Goal: Book appointment/travel/reservation

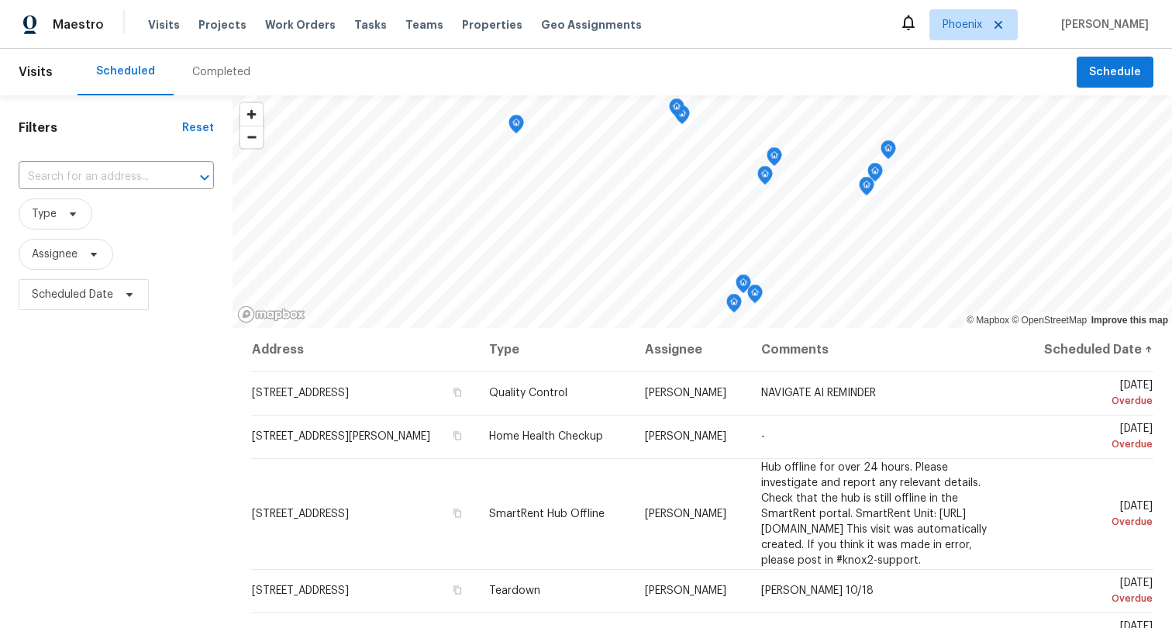
click at [199, 71] on div "Completed" at bounding box center [221, 72] width 58 height 16
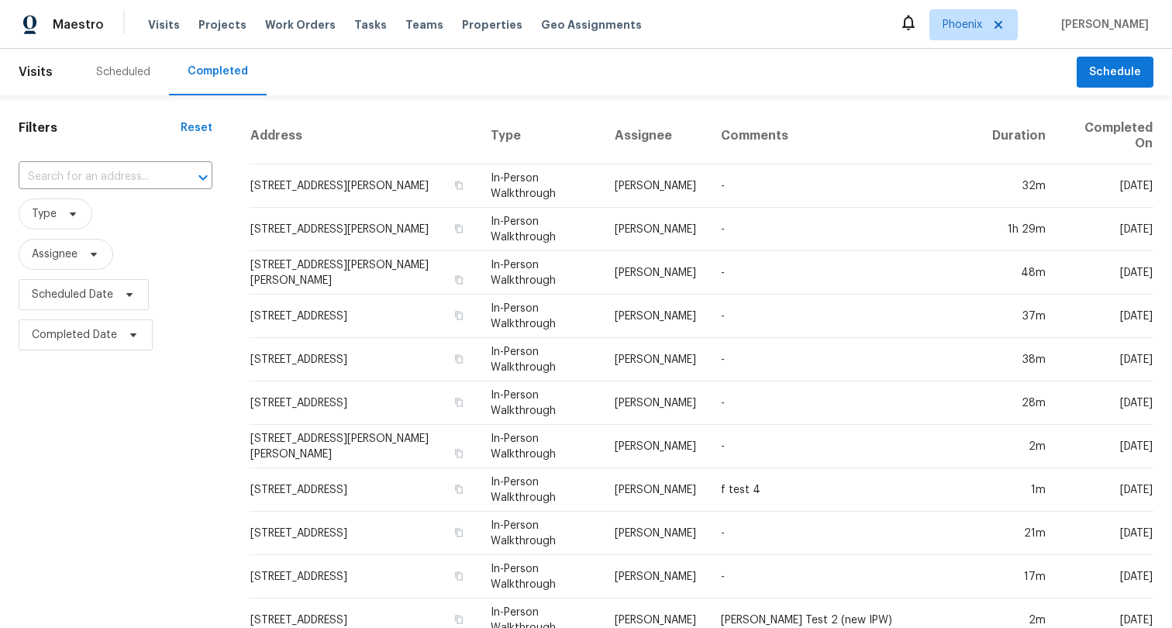
click at [1118, 88] on header "Visits Scheduled Completed Schedule" at bounding box center [586, 72] width 1172 height 47
click at [1125, 71] on span "Schedule" at bounding box center [1115, 72] width 52 height 19
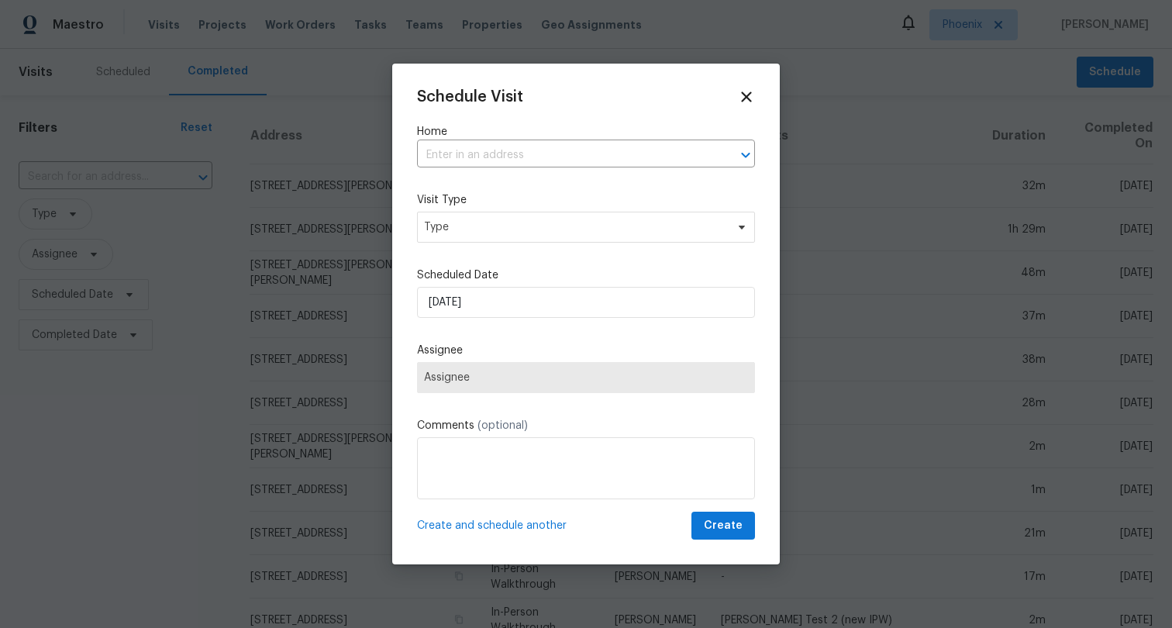
click at [563, 141] on div "Home ​" at bounding box center [586, 145] width 338 height 43
click at [563, 156] on input "text" at bounding box center [564, 155] width 295 height 24
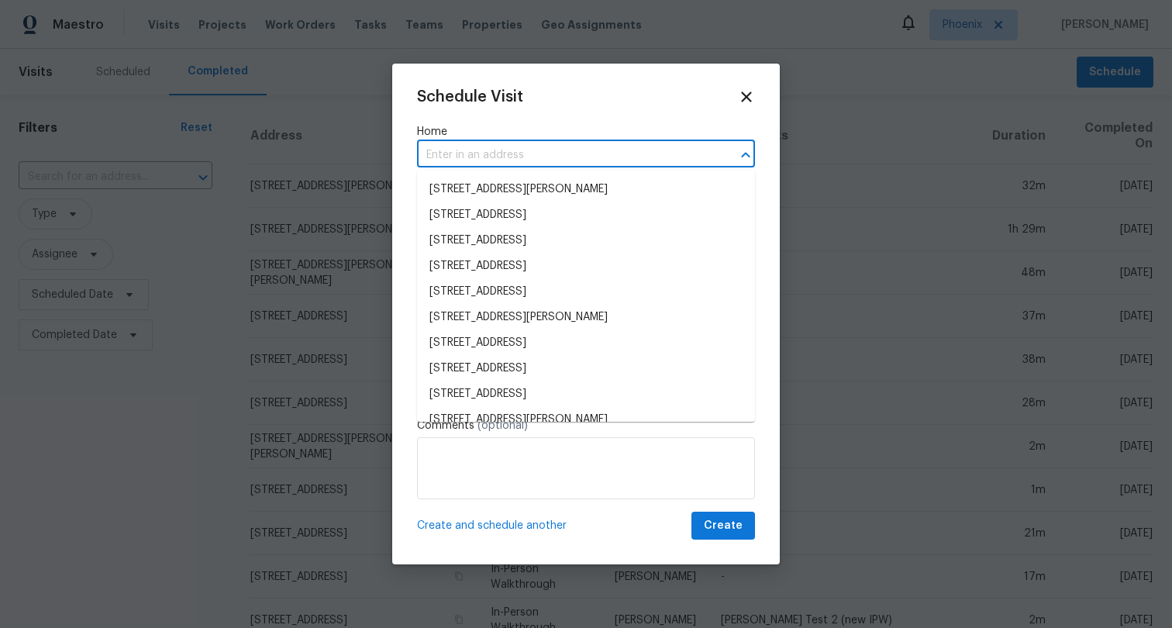
click at [626, 101] on div "Schedule Visit" at bounding box center [586, 96] width 338 height 17
click at [595, 146] on input "text" at bounding box center [564, 155] width 295 height 24
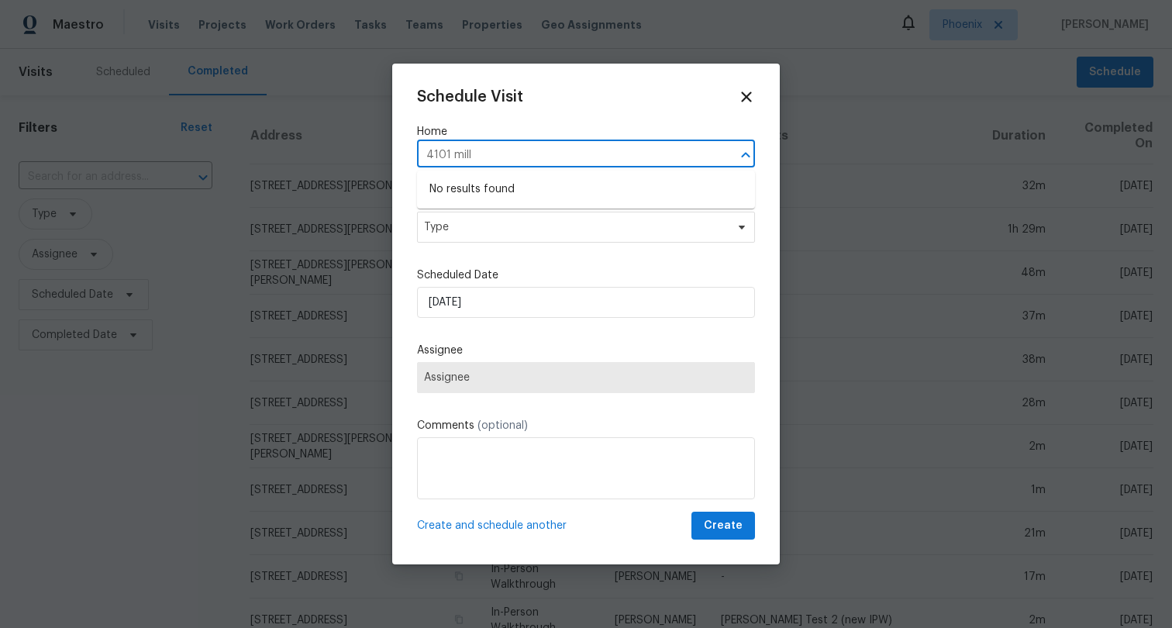
click at [497, 156] on input "4101 mill" at bounding box center [564, 155] width 295 height 24
type input "4101 mill"
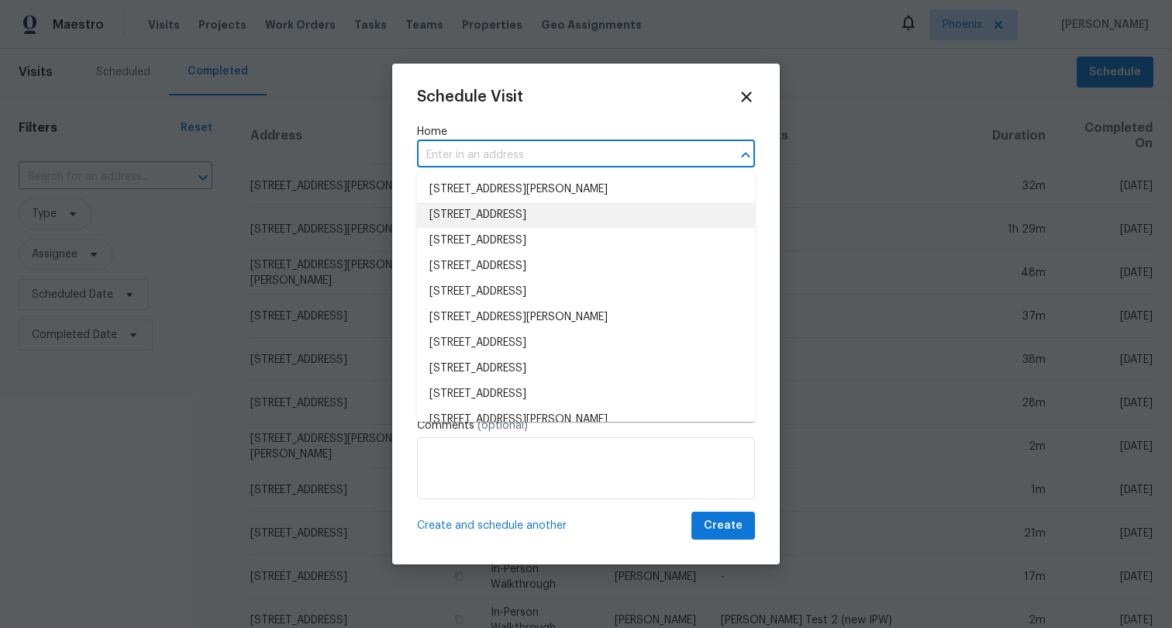
paste input "[STREET_ADDRESS]"
type input "[STREET_ADDRESS]"
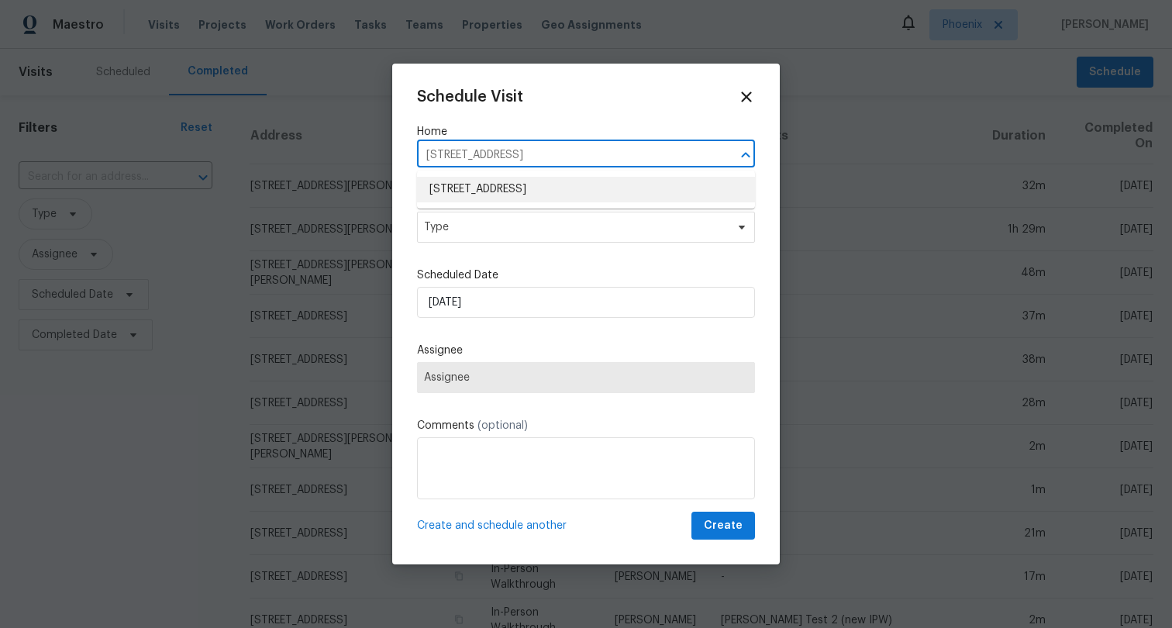
click at [608, 182] on li "[STREET_ADDRESS]" at bounding box center [586, 190] width 338 height 26
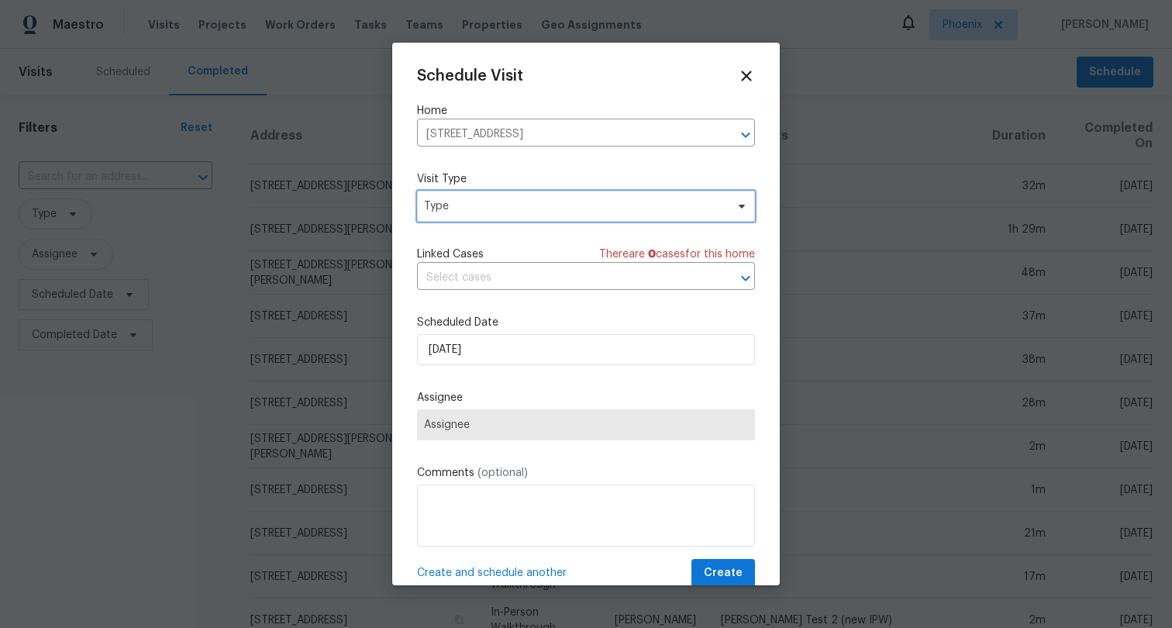
click at [565, 204] on span "Type" at bounding box center [574, 206] width 301 height 16
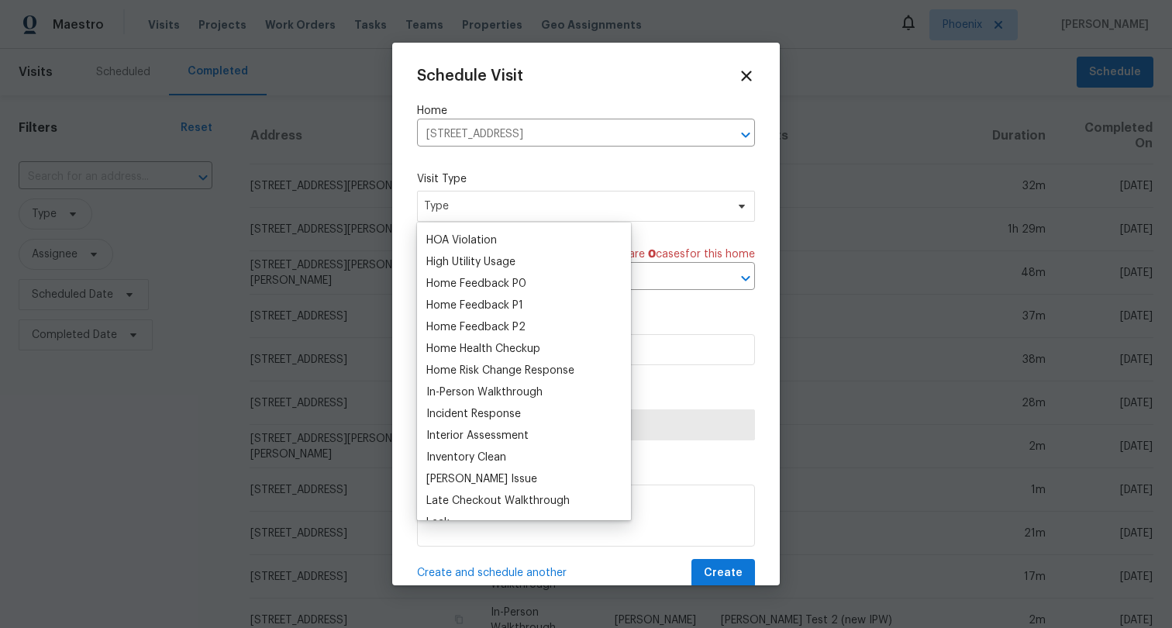
scroll to position [535, 0]
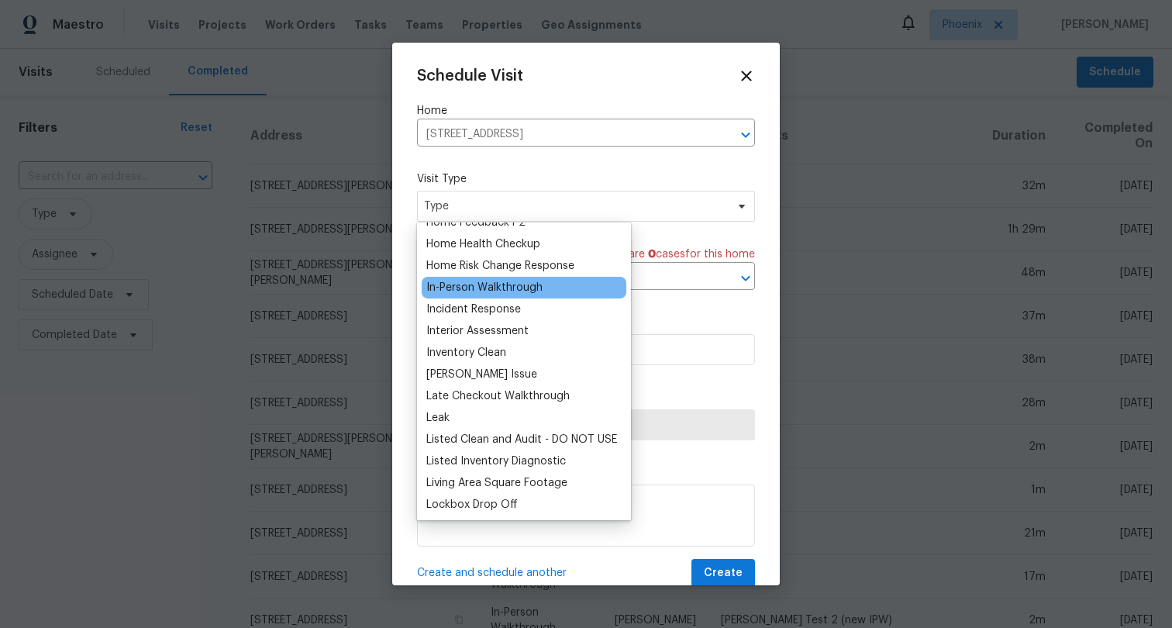
click at [560, 286] on div "In-Person Walkthrough" at bounding box center [524, 288] width 205 height 22
click at [498, 291] on div "In-Person Walkthrough" at bounding box center [484, 288] width 116 height 16
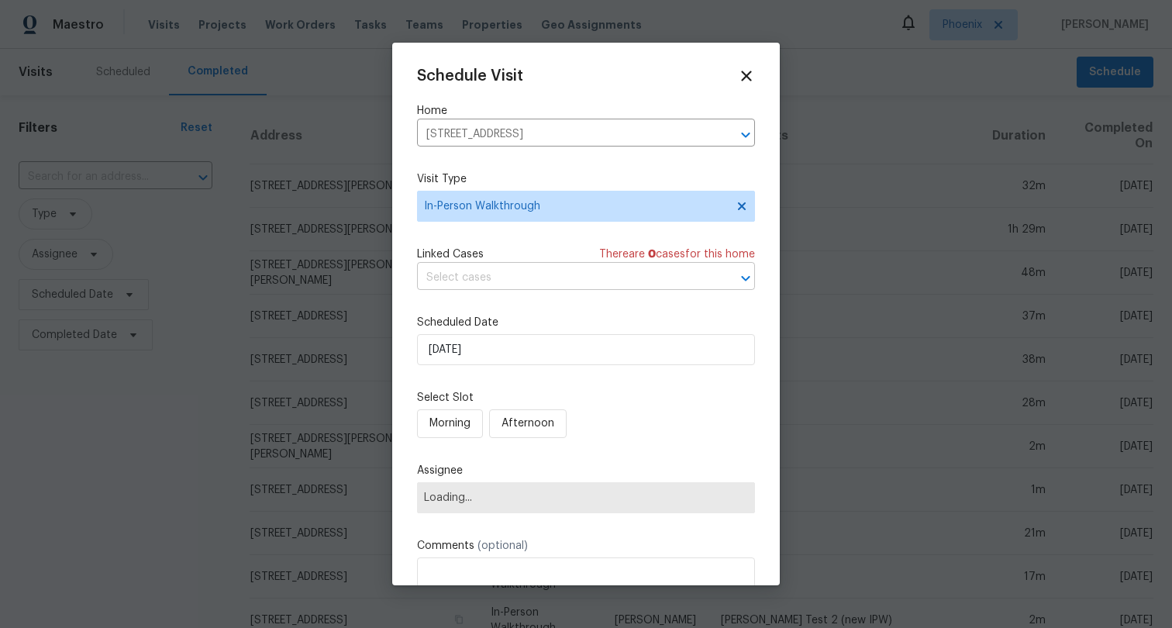
click at [501, 269] on input "text" at bounding box center [564, 278] width 295 height 24
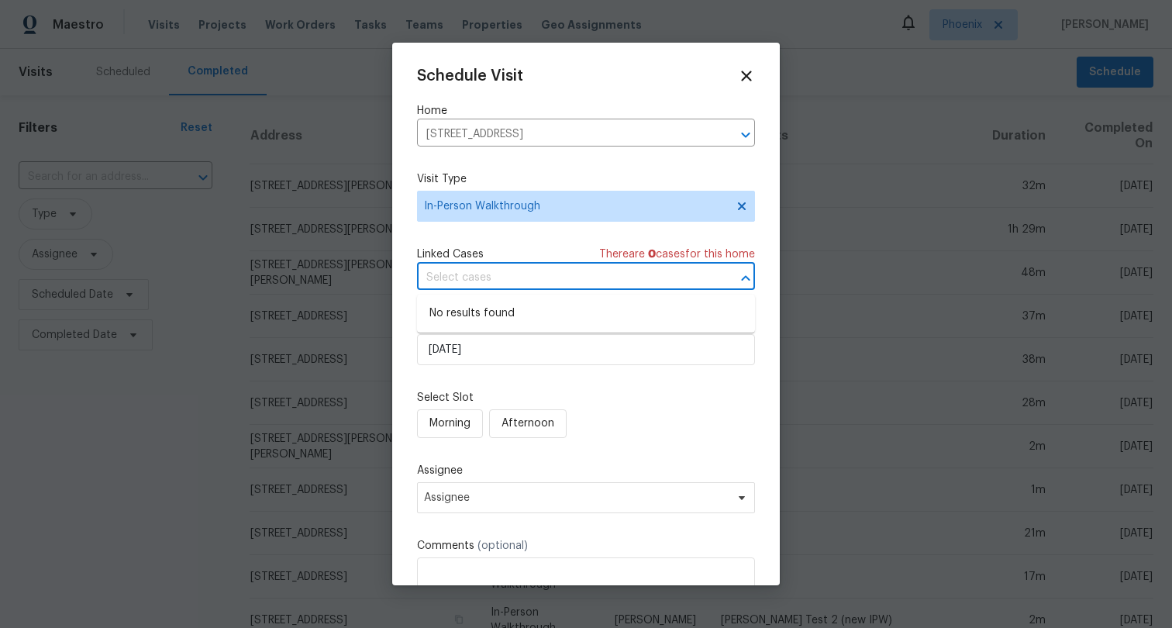
click at [514, 243] on div "Schedule Visit Home [STREET_ADDRESS] ​ Visit Type In-Person Walkthrough Linked …" at bounding box center [586, 363] width 338 height 592
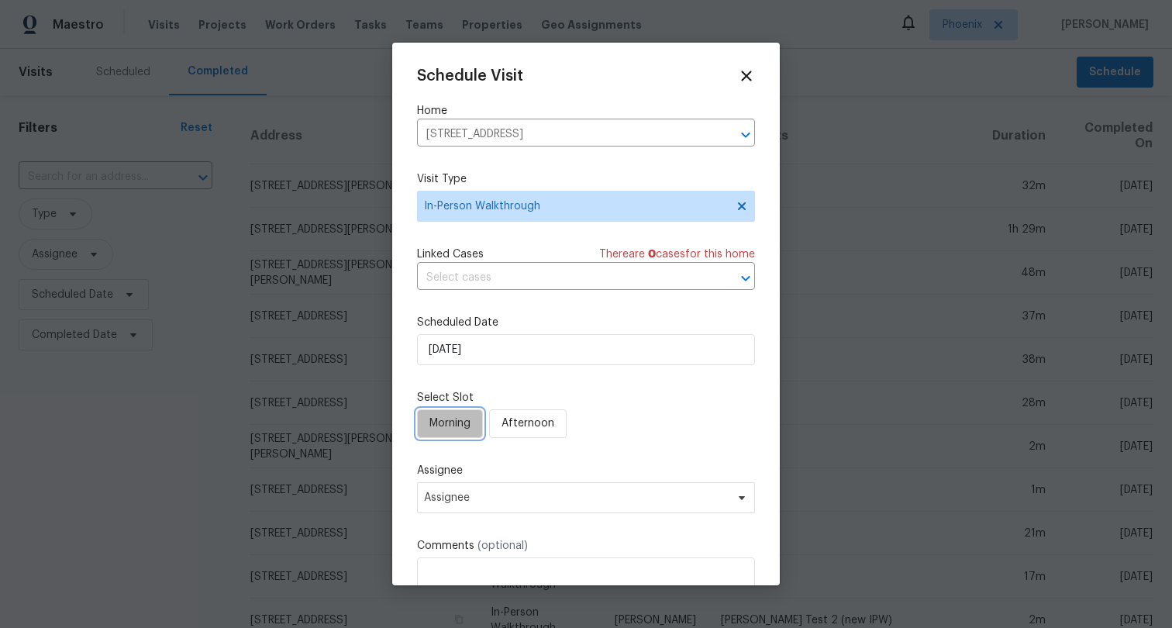
click at [445, 427] on span "Morning" at bounding box center [449, 423] width 41 height 19
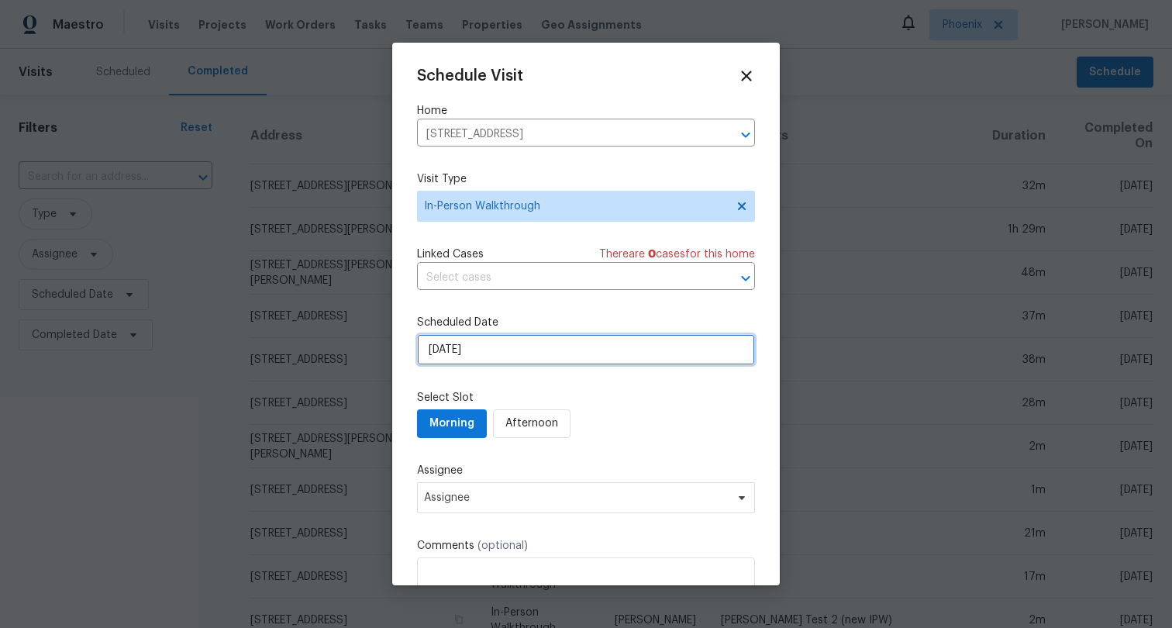
click at [483, 343] on input "[DATE]" at bounding box center [586, 349] width 338 height 31
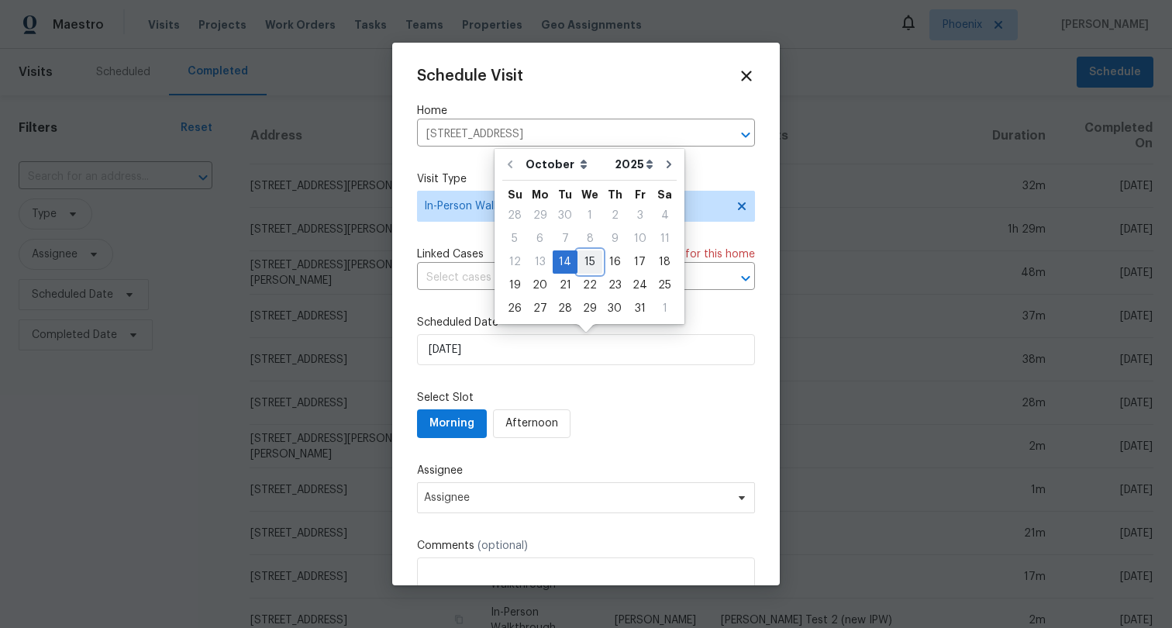
click at [583, 254] on div "15" at bounding box center [589, 262] width 25 height 22
type input "[DATE]"
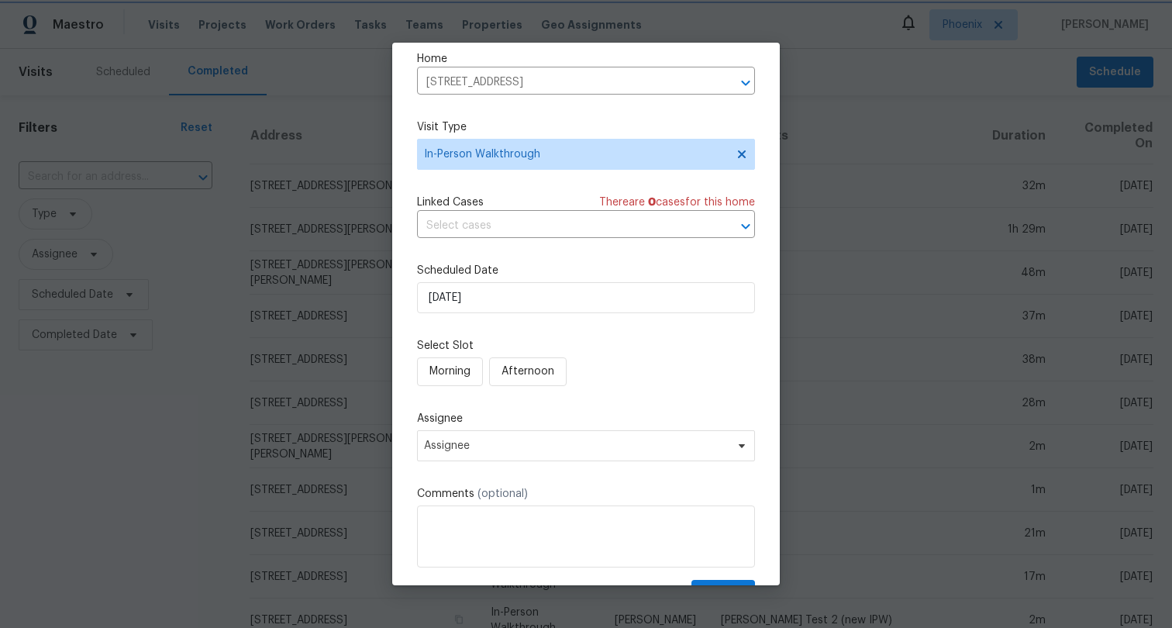
scroll to position [100, 0]
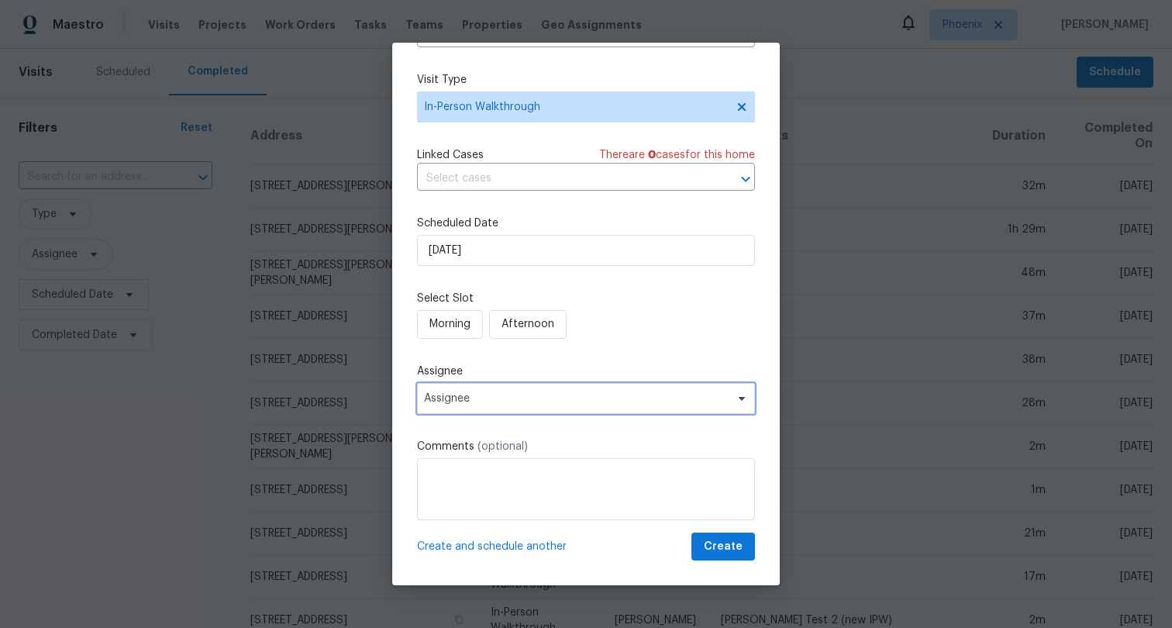
click at [532, 406] on span "Assignee" at bounding box center [586, 398] width 338 height 31
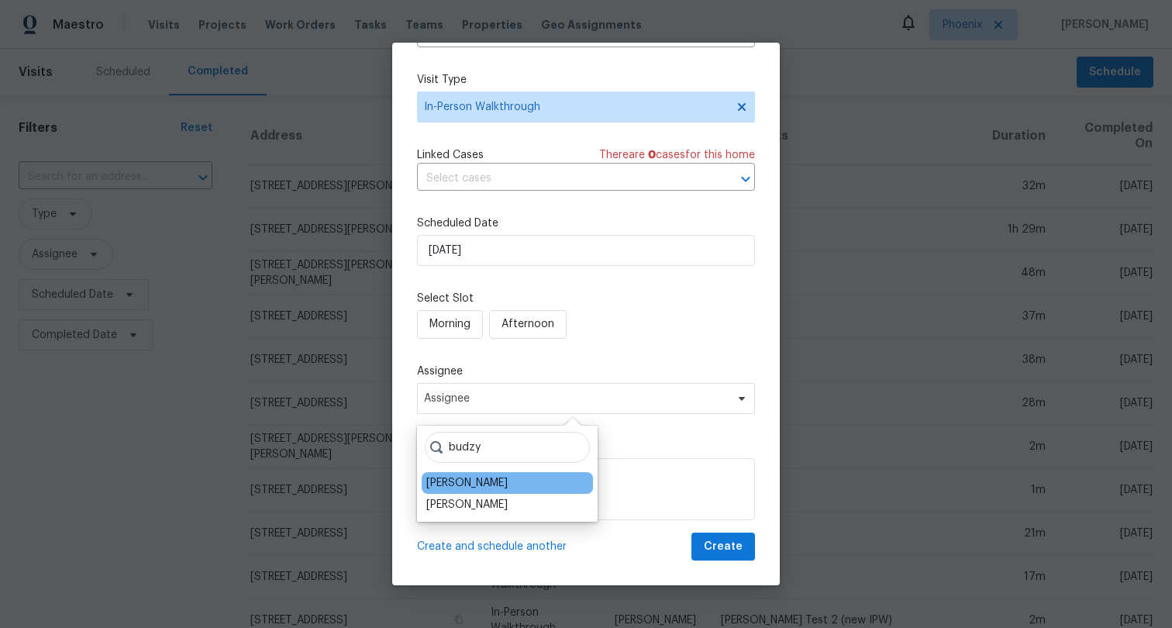
type input "budzy"
click at [515, 487] on div "[PERSON_NAME]" at bounding box center [507, 483] width 171 height 22
click at [508, 491] on div "[PERSON_NAME]" at bounding box center [507, 483] width 171 height 22
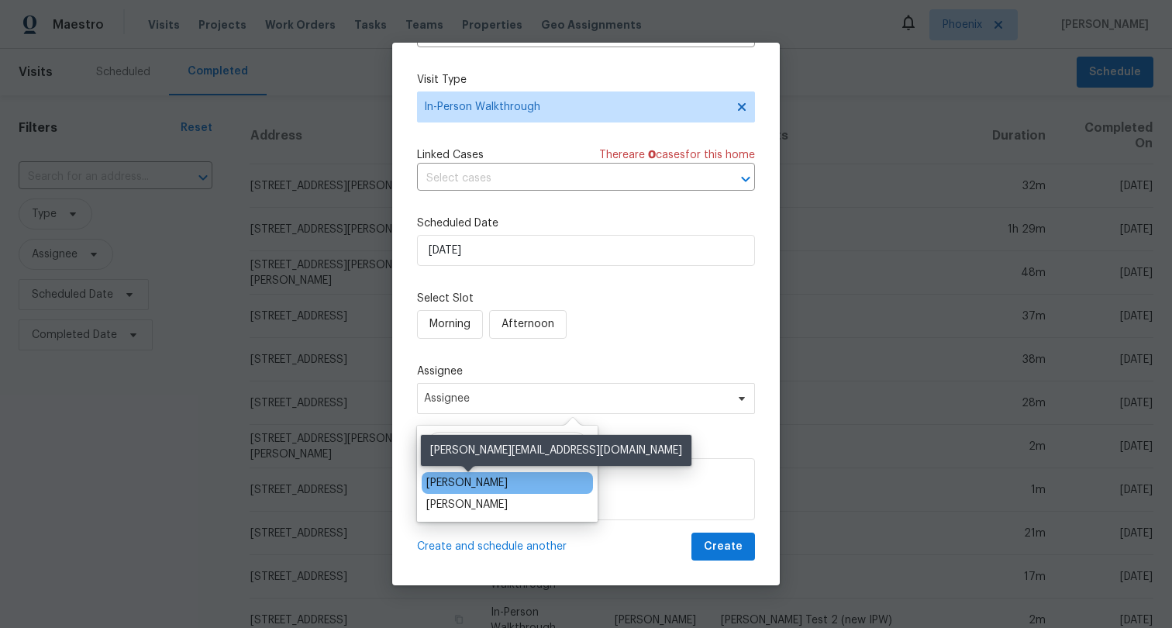
click at [470, 484] on div "[PERSON_NAME]" at bounding box center [466, 483] width 81 height 16
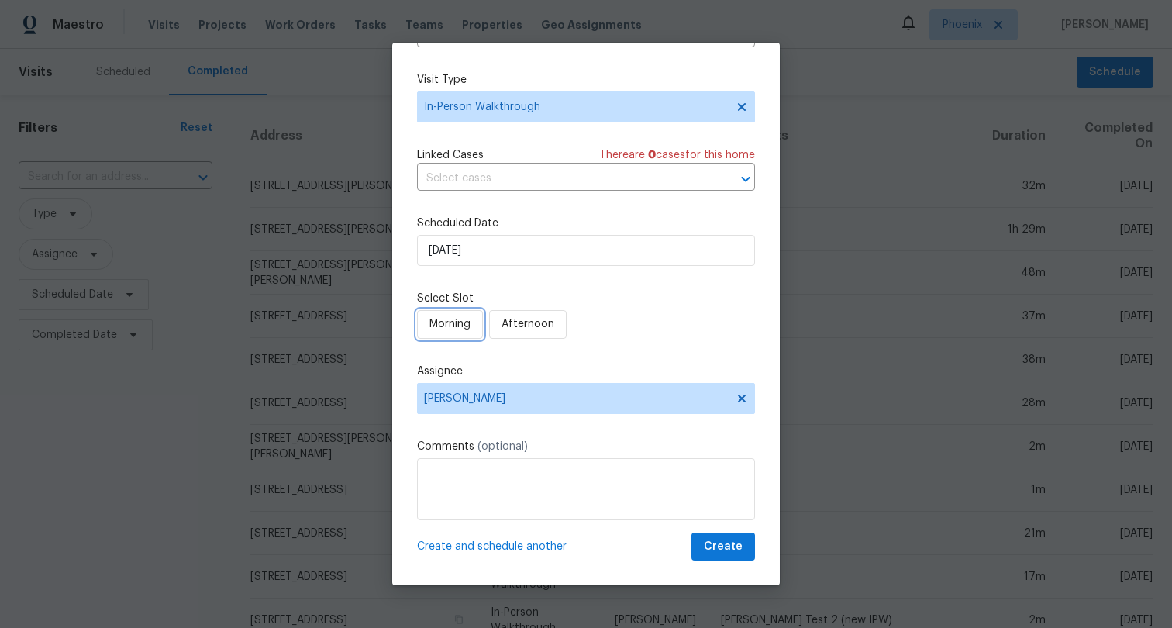
click at [448, 334] on button "Morning" at bounding box center [450, 324] width 66 height 29
click at [531, 317] on span "Afternoon" at bounding box center [531, 324] width 53 height 19
click at [741, 556] on button "Create" at bounding box center [723, 546] width 64 height 29
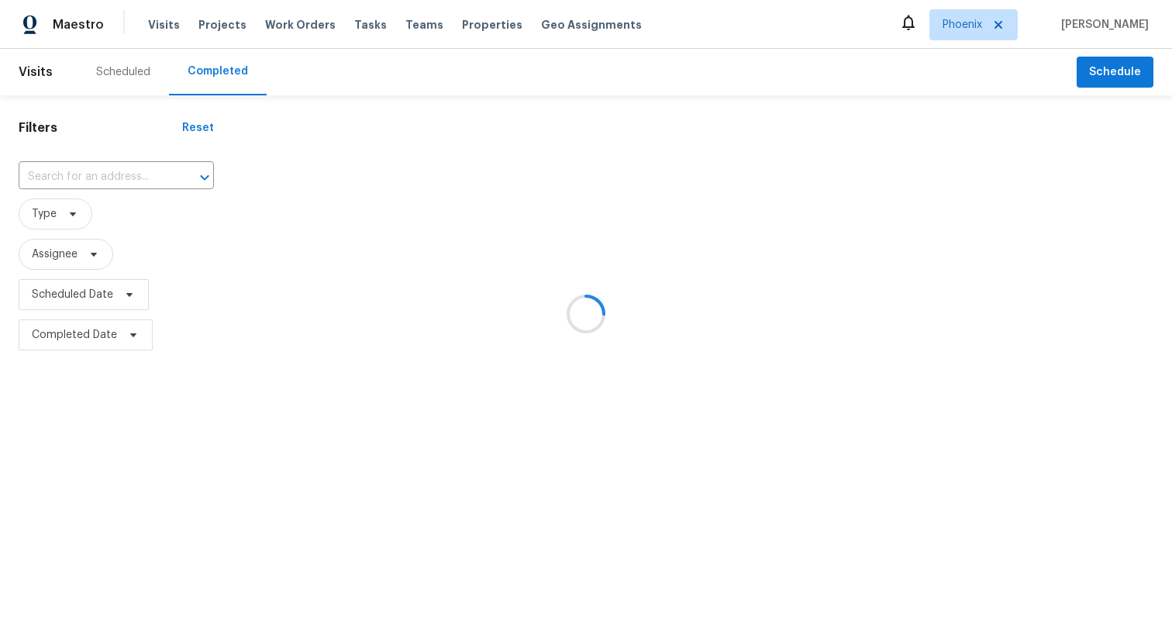
click at [1112, 80] on div at bounding box center [586, 314] width 1172 height 628
click at [1119, 78] on div at bounding box center [586, 314] width 1172 height 628
click at [890, 59] on div at bounding box center [586, 314] width 1172 height 628
click at [1116, 78] on div at bounding box center [586, 314] width 1172 height 628
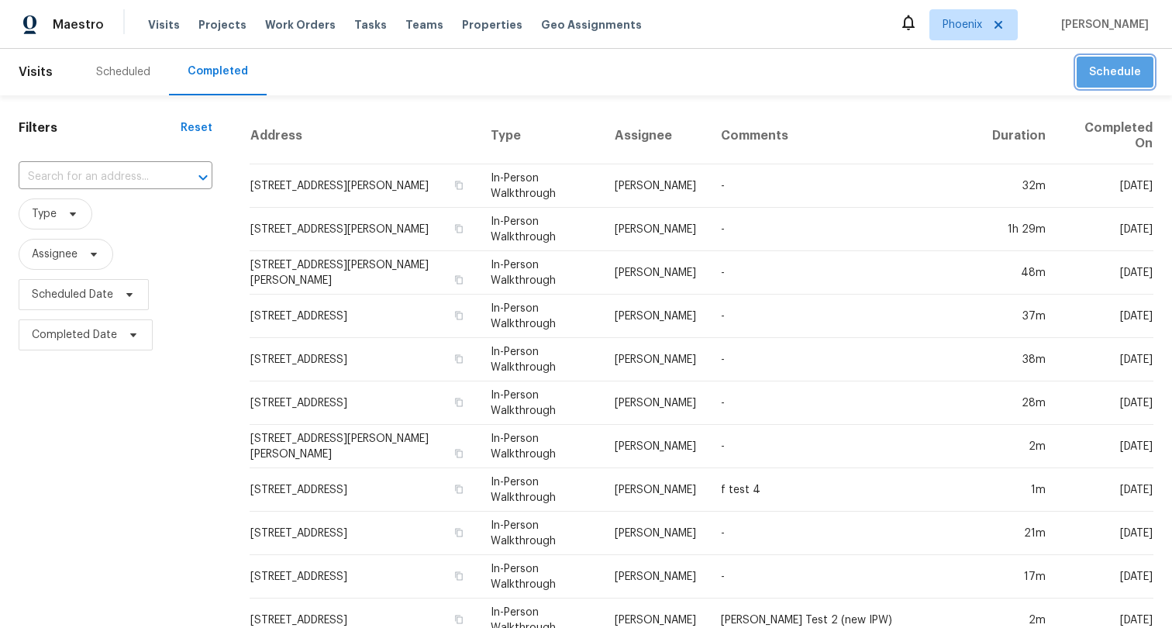
click at [1136, 79] on span "Schedule" at bounding box center [1115, 72] width 52 height 19
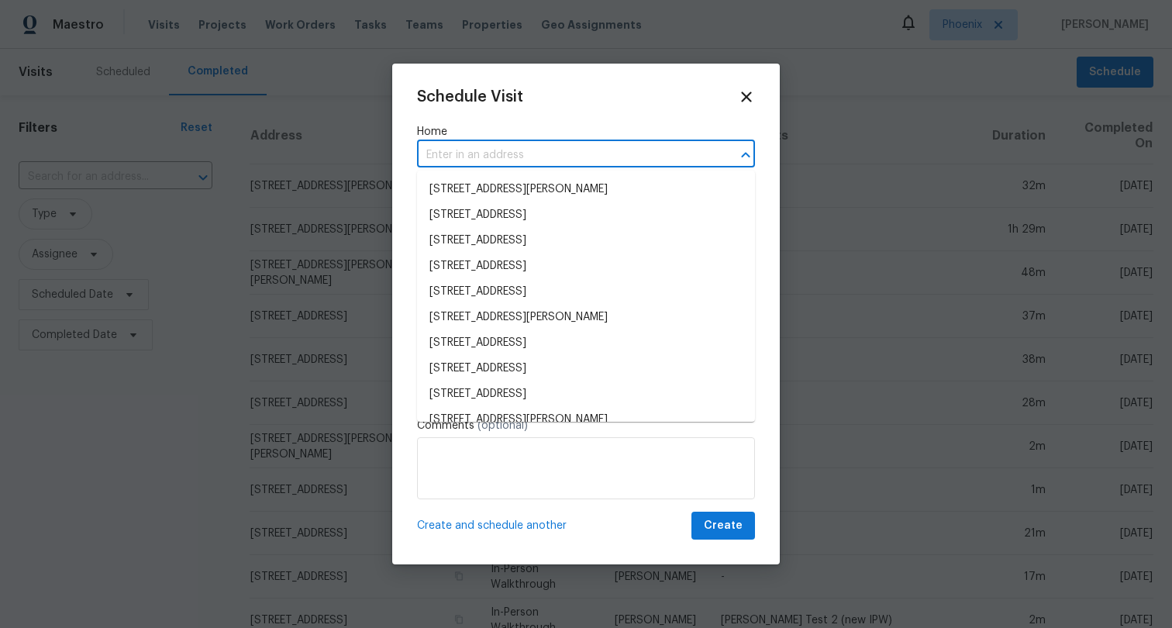
click at [549, 155] on input "text" at bounding box center [564, 155] width 295 height 24
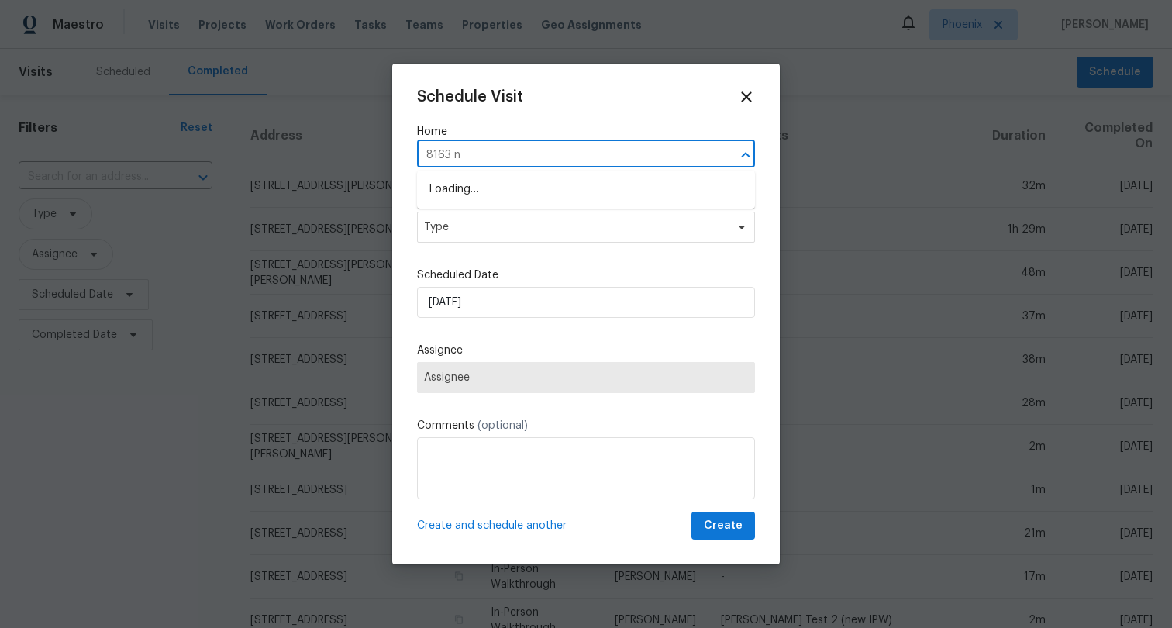
type input "8163 n"
click at [521, 186] on li "[STREET_ADDRESS]" at bounding box center [586, 190] width 338 height 26
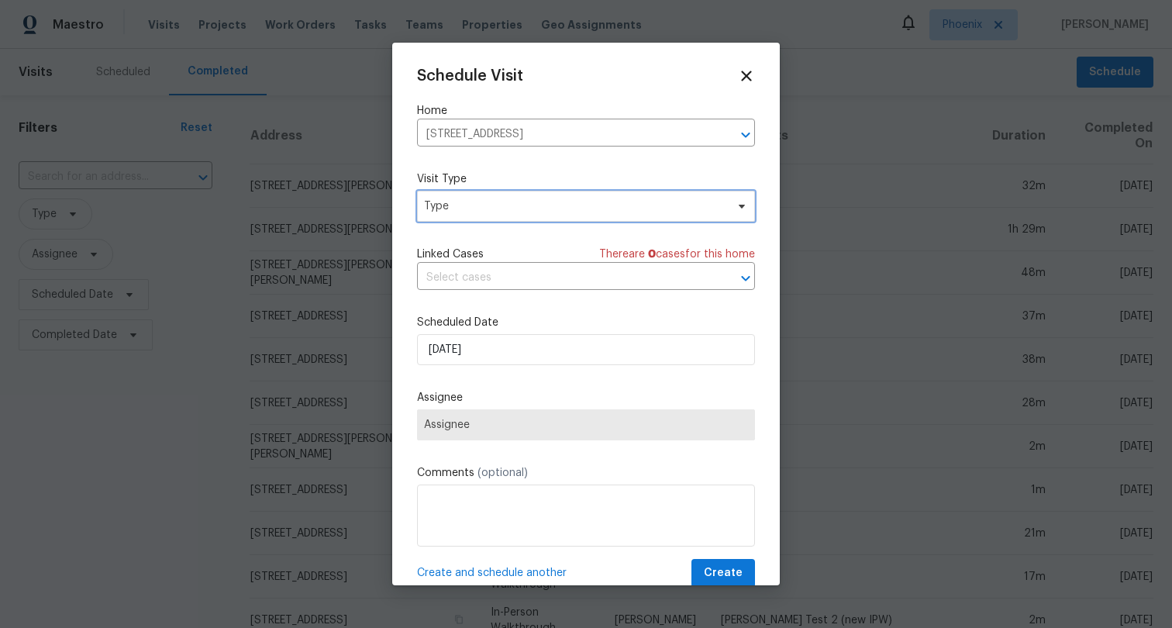
click at [532, 204] on span "Type" at bounding box center [574, 206] width 301 height 16
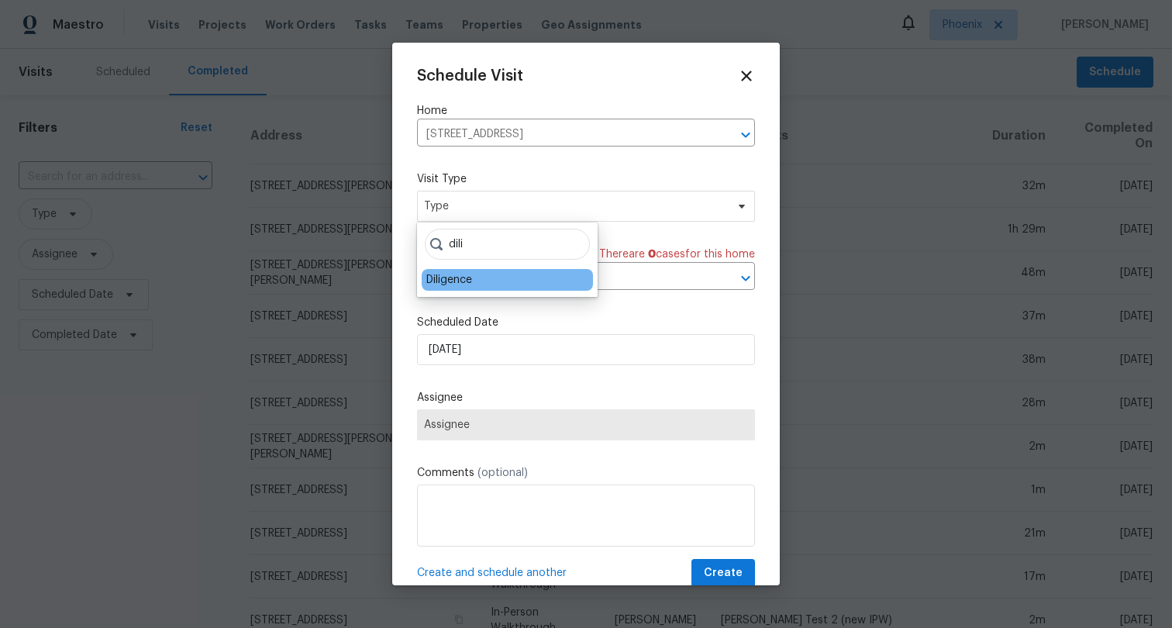
type input "dili"
click at [497, 281] on div "Diligence" at bounding box center [507, 280] width 171 height 22
click at [450, 279] on div "Diligence" at bounding box center [449, 280] width 46 height 16
type input "[DATE] 4:52 pm"
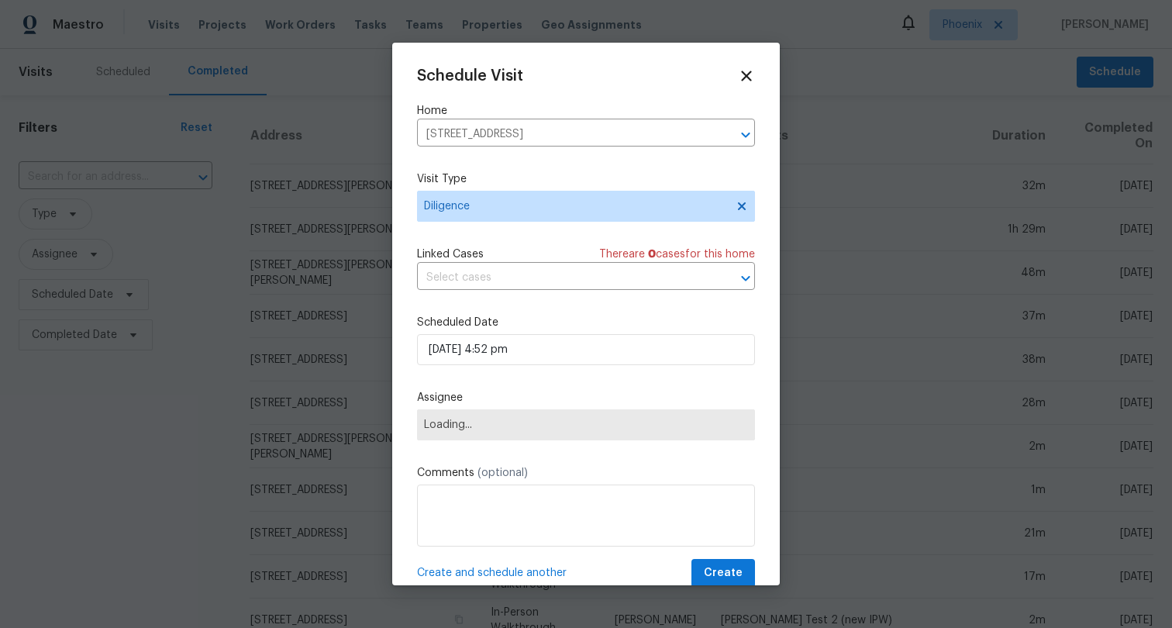
click at [575, 167] on div "Schedule Visit Home [STREET_ADDRESS] ​ Visit Type Diligence Linked Cases There …" at bounding box center [586, 327] width 338 height 520
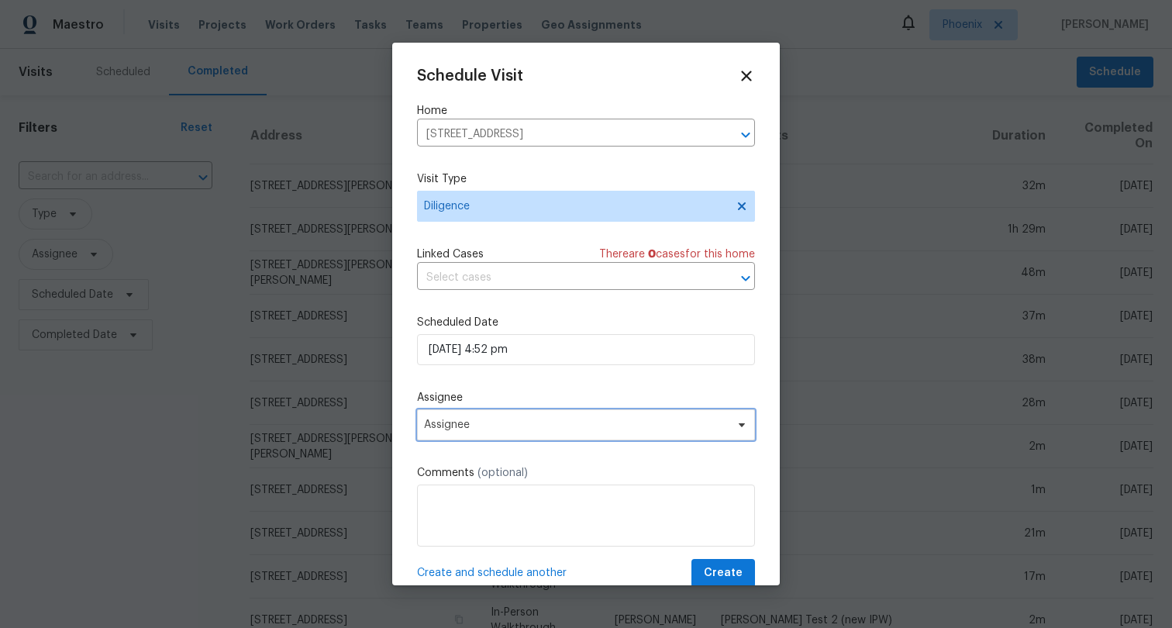
click at [546, 429] on span "Assignee" at bounding box center [576, 425] width 304 height 12
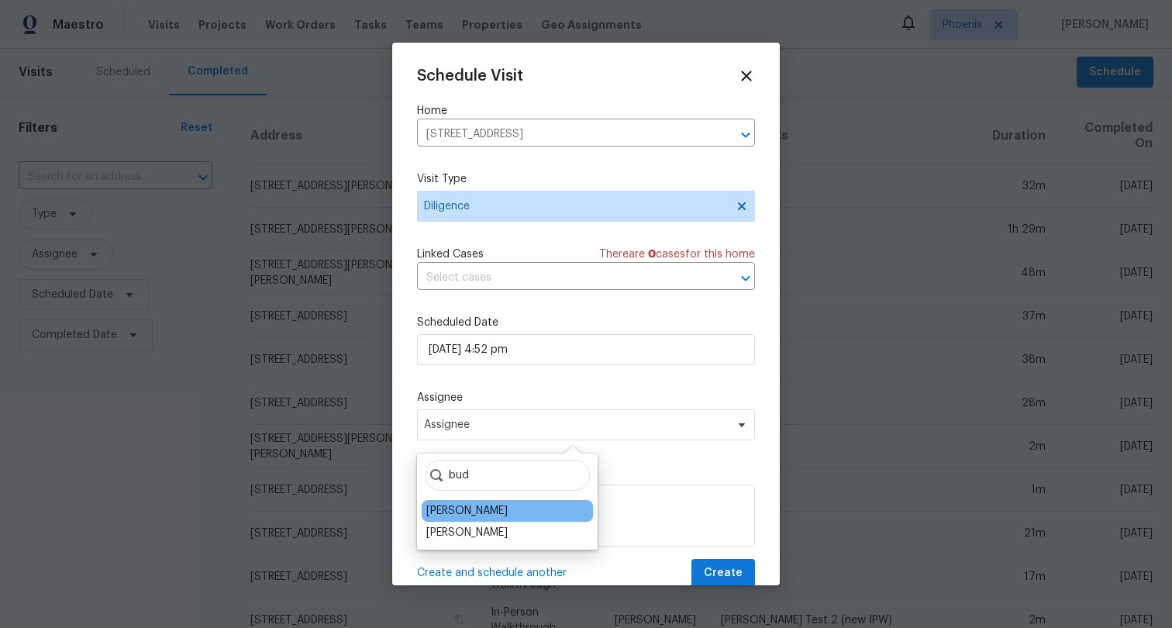
type input "bud"
click at [524, 509] on div "[PERSON_NAME]" at bounding box center [507, 511] width 171 height 22
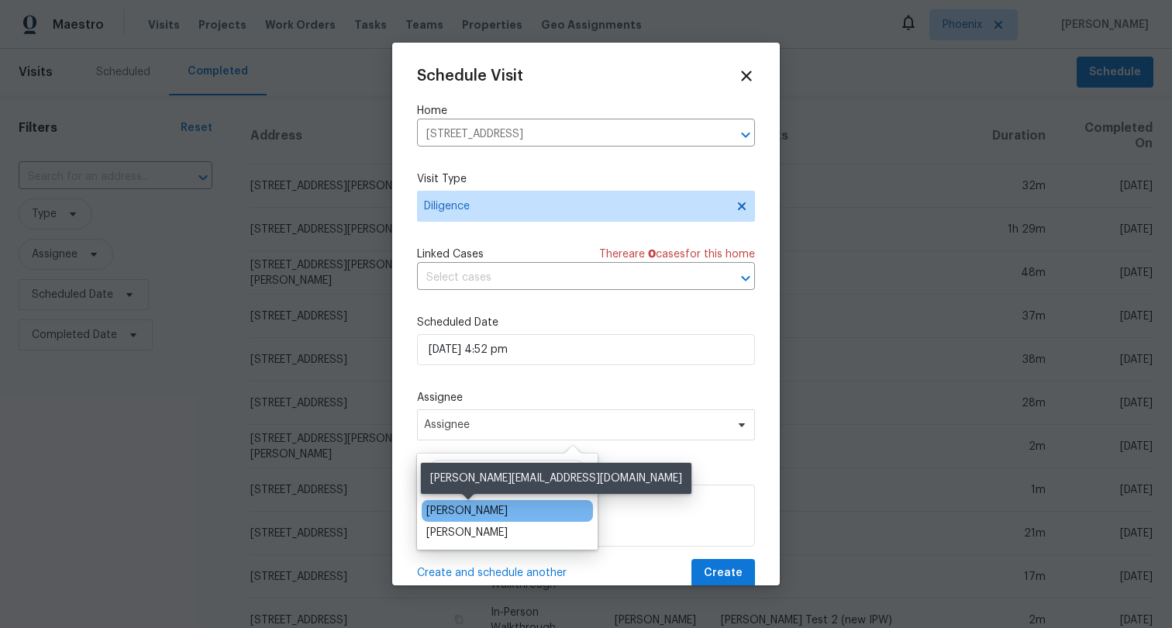
click at [474, 514] on div "[PERSON_NAME]" at bounding box center [466, 511] width 81 height 16
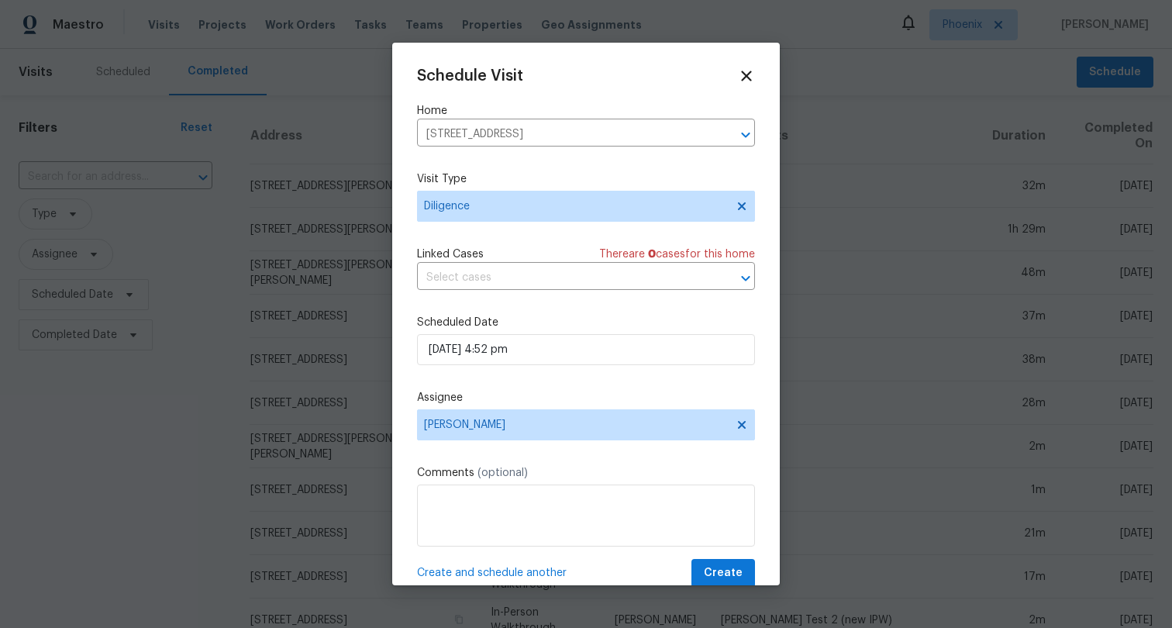
click at [623, 381] on div "Schedule Visit Home [STREET_ADDRESS] ​ Visit Type Diligence Linked Cases There …" at bounding box center [586, 327] width 338 height 520
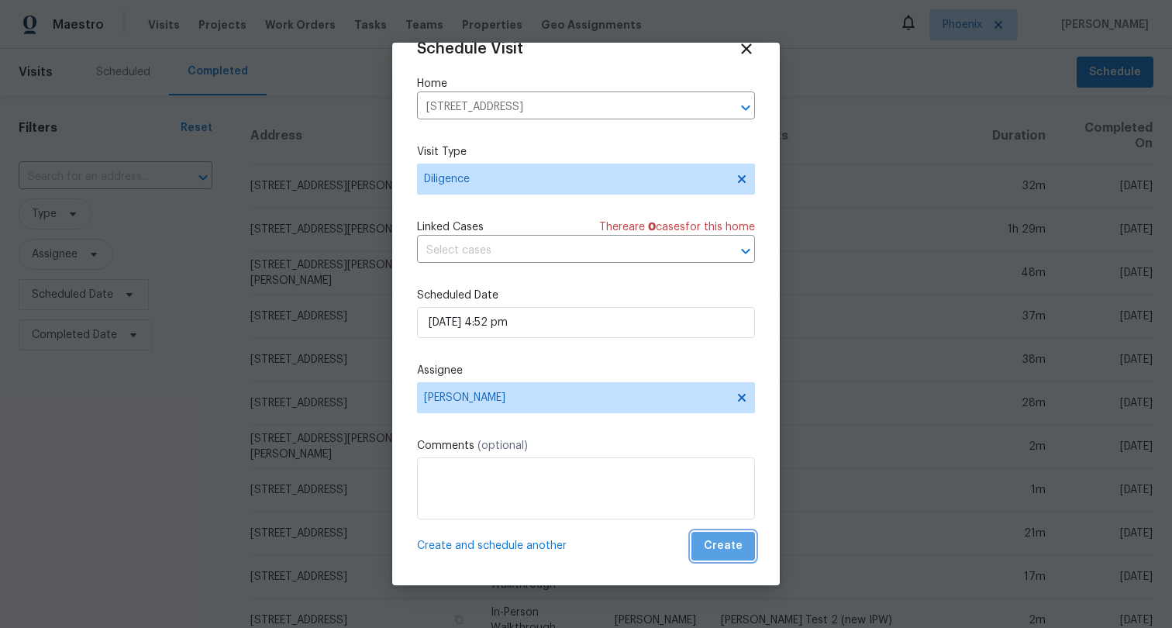
click at [727, 547] on span "Create" at bounding box center [723, 545] width 39 height 19
